Goal: Transaction & Acquisition: Subscribe to service/newsletter

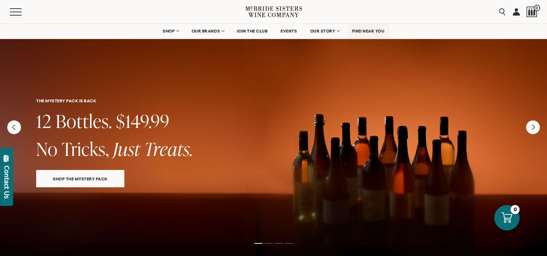
click at [365, 33] on span "FIND NEAR YOU" at bounding box center [368, 31] width 33 height 5
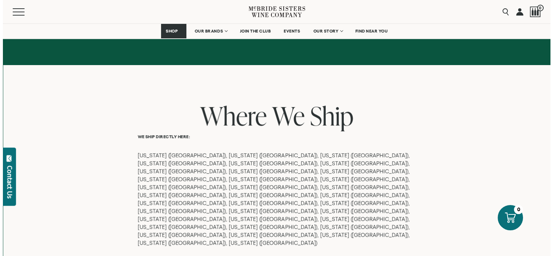
scroll to position [547, 0]
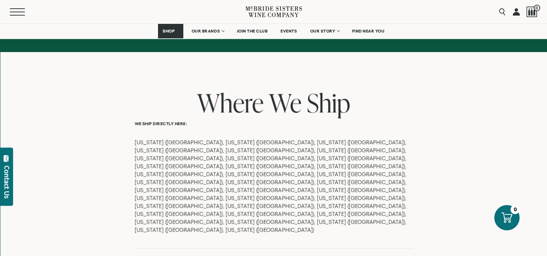
click at [22, 10] on button "Menu" at bounding box center [23, 11] width 26 height 7
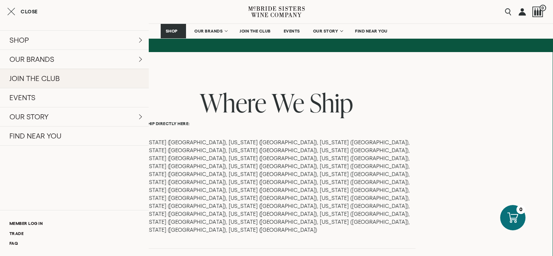
click at [56, 75] on link "JOIN THE CLUB" at bounding box center [74, 78] width 149 height 19
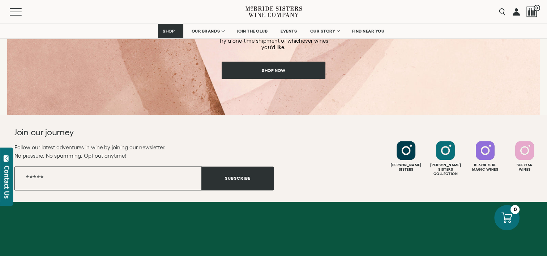
scroll to position [1045, 0]
